Goal: Task Accomplishment & Management: Manage account settings

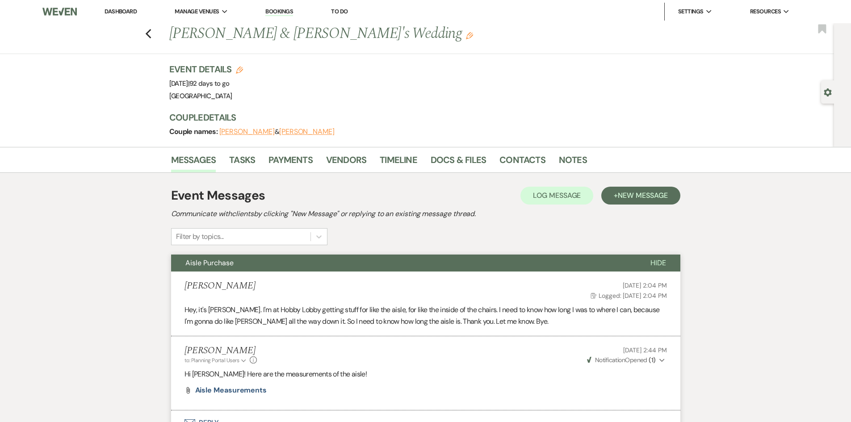
click at [113, 12] on link "Dashboard" at bounding box center [121, 12] width 32 height 8
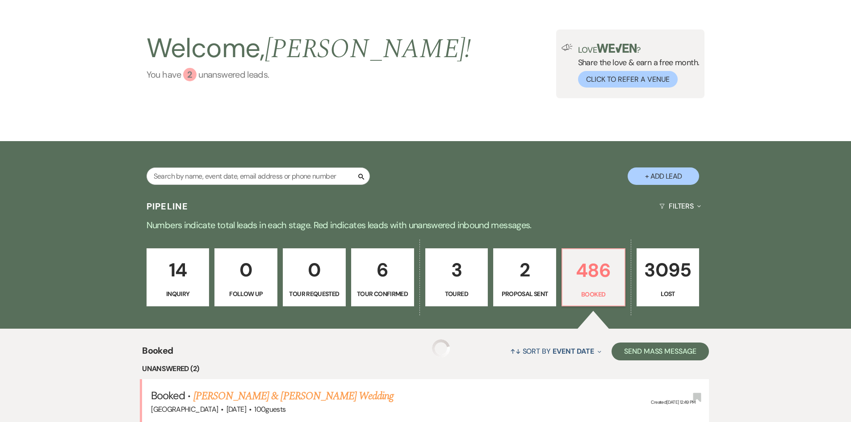
scroll to position [134, 0]
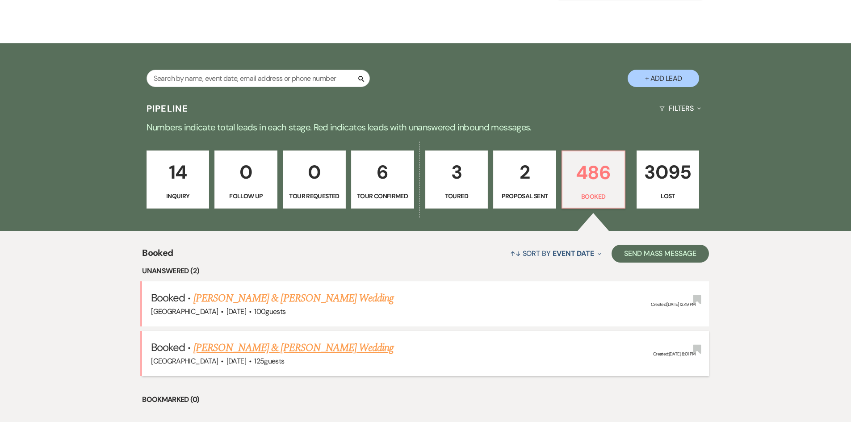
click at [313, 344] on link "[PERSON_NAME] & [PERSON_NAME] Wedding" at bounding box center [294, 348] width 200 height 16
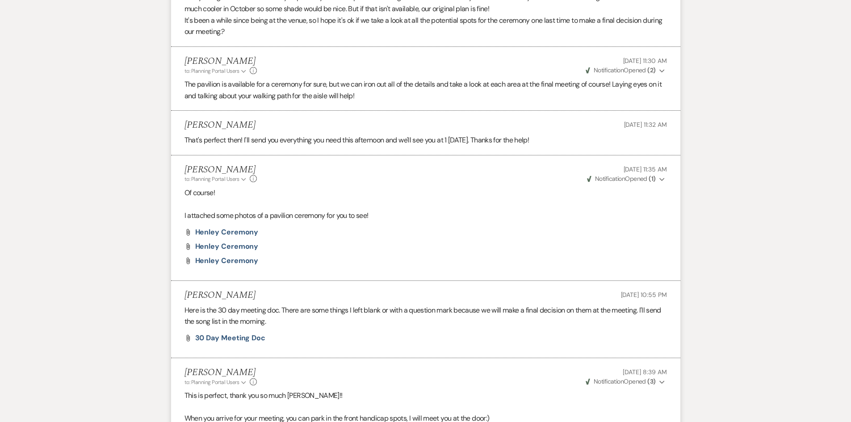
scroll to position [1922, 0]
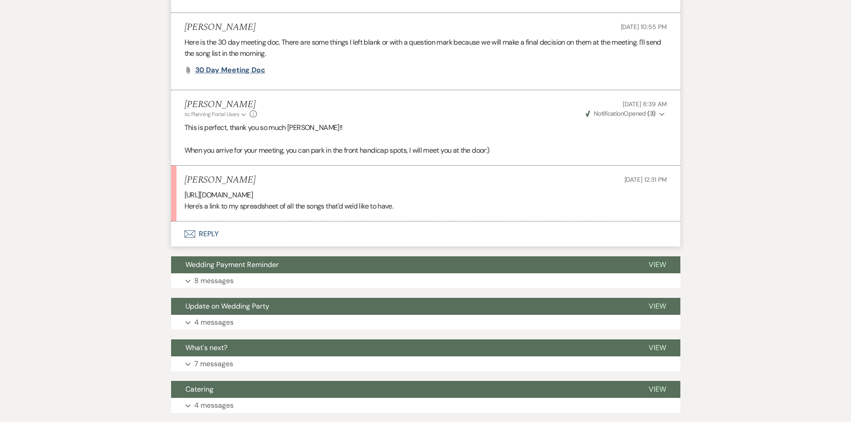
click at [227, 72] on span "30 Day Meeting doc" at bounding box center [230, 69] width 71 height 9
